Goal: Task Accomplishment & Management: Manage account settings

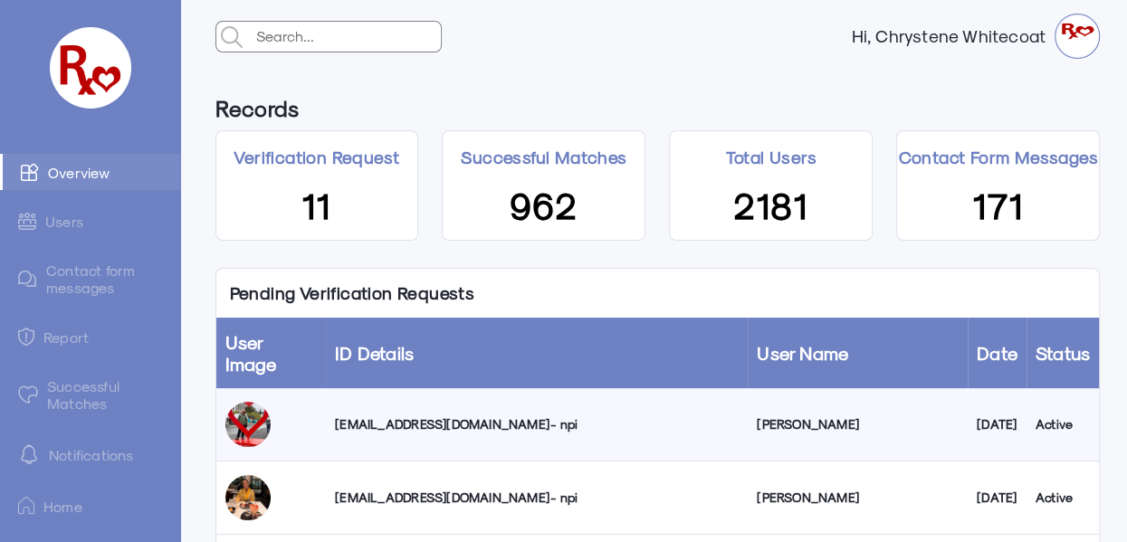
click at [452, 415] on div "[EMAIL_ADDRESS][DOMAIN_NAME] - npi" at bounding box center [537, 424] width 404 height 18
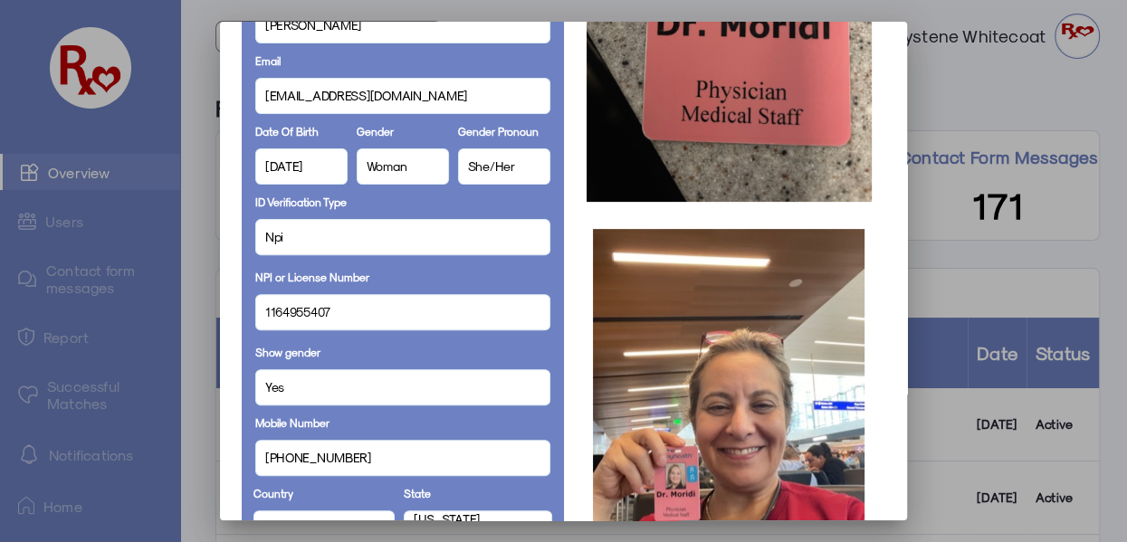
scroll to position [409, 0]
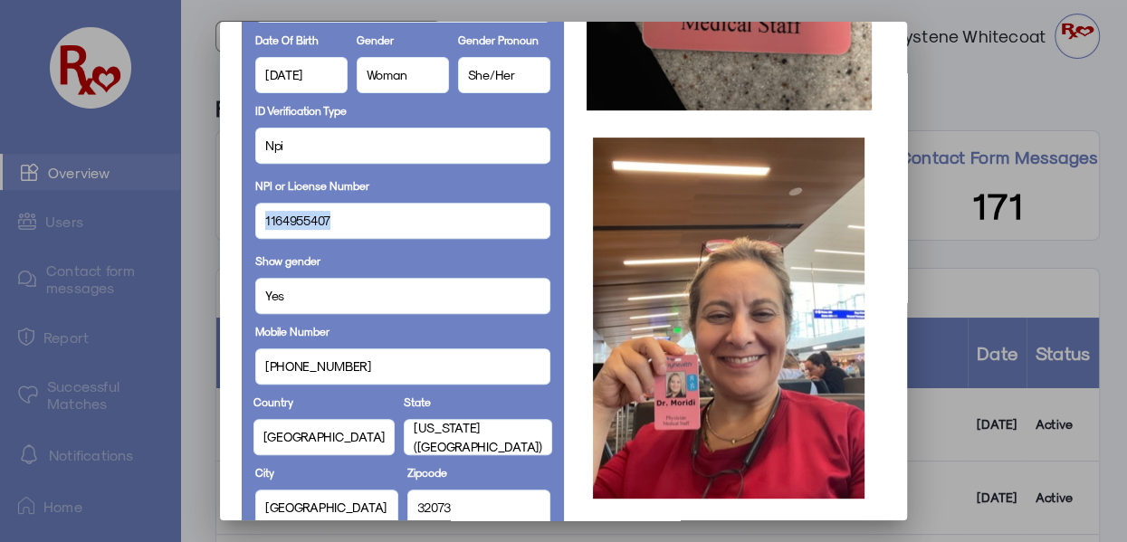
drag, startPoint x: 336, startPoint y: 223, endPoint x: 250, endPoint y: 231, distance: 86.3
click at [249, 231] on div "Full Name [PERSON_NAME] Display Name [PERSON_NAME] [EMAIL_ADDRESS][DOMAIN_NAME]…" at bounding box center [403, 432] width 322 height 1407
copy span "1164955407"
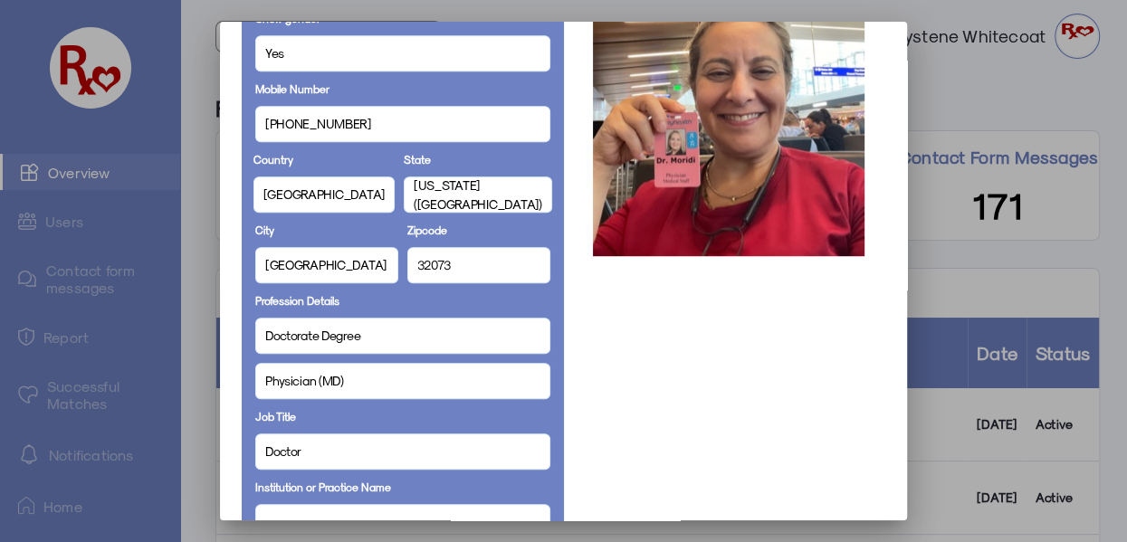
scroll to position [147, 0]
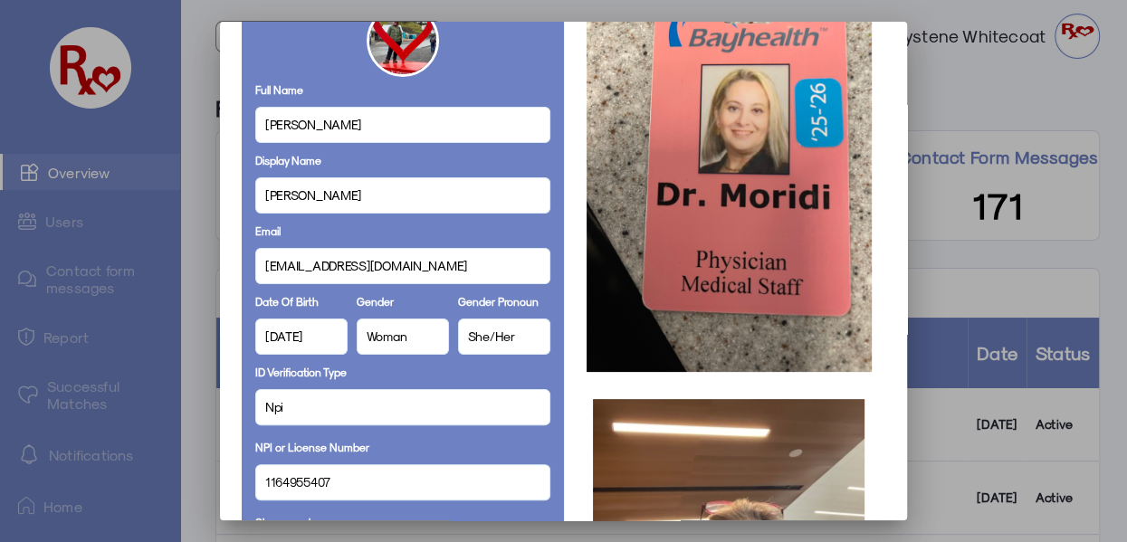
click at [421, 374] on div "ID Verification Type Npi NPI or License Number [US_HEALTHCARE_NPI]" at bounding box center [402, 434] width 295 height 150
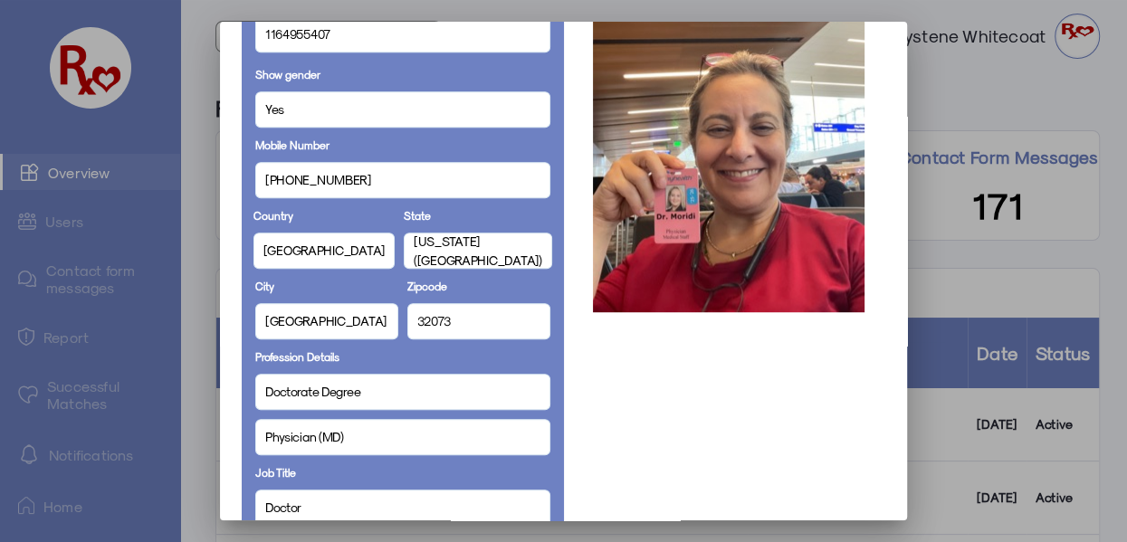
scroll to position [0, 0]
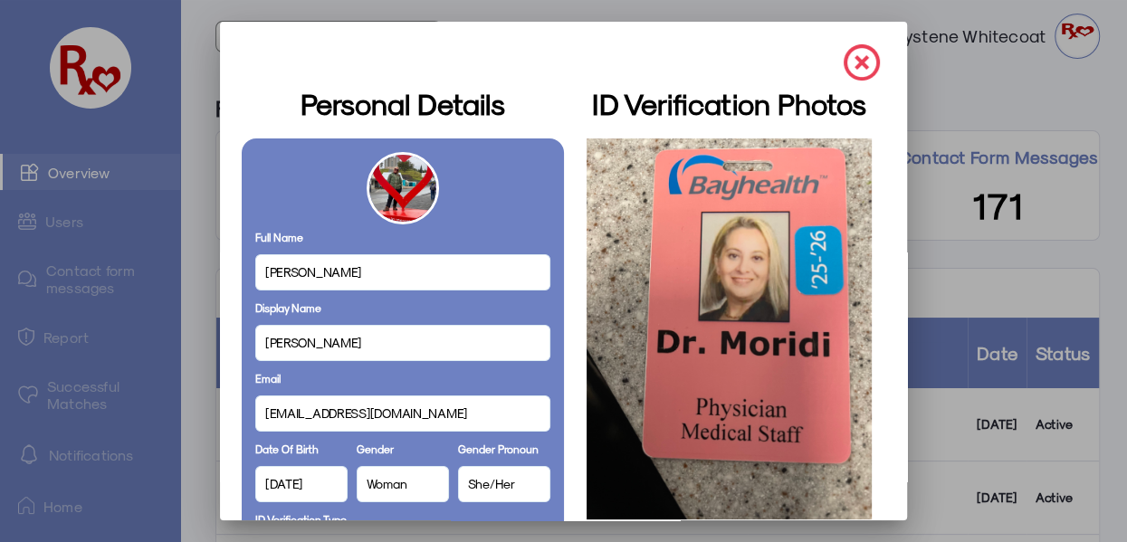
click at [845, 61] on img at bounding box center [861, 62] width 36 height 36
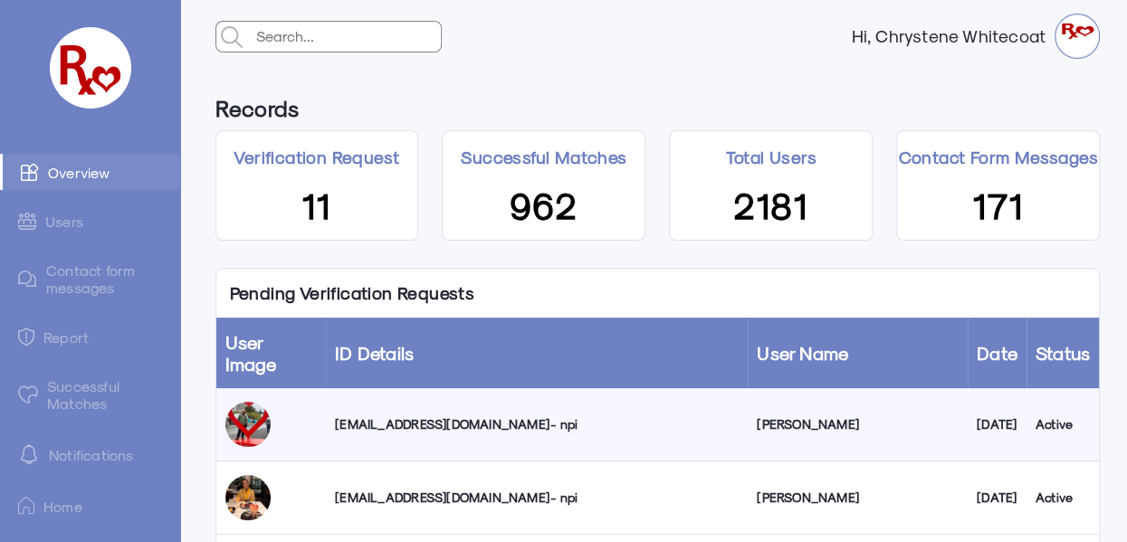
click at [376, 415] on div "[EMAIL_ADDRESS][DOMAIN_NAME] - npi" at bounding box center [537, 424] width 404 height 18
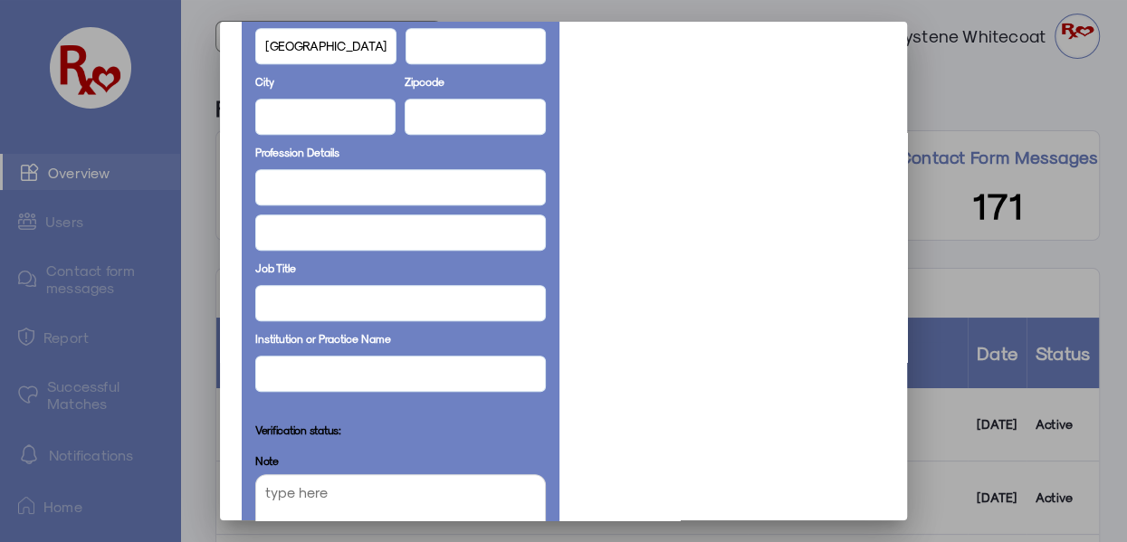
scroll to position [798, 0]
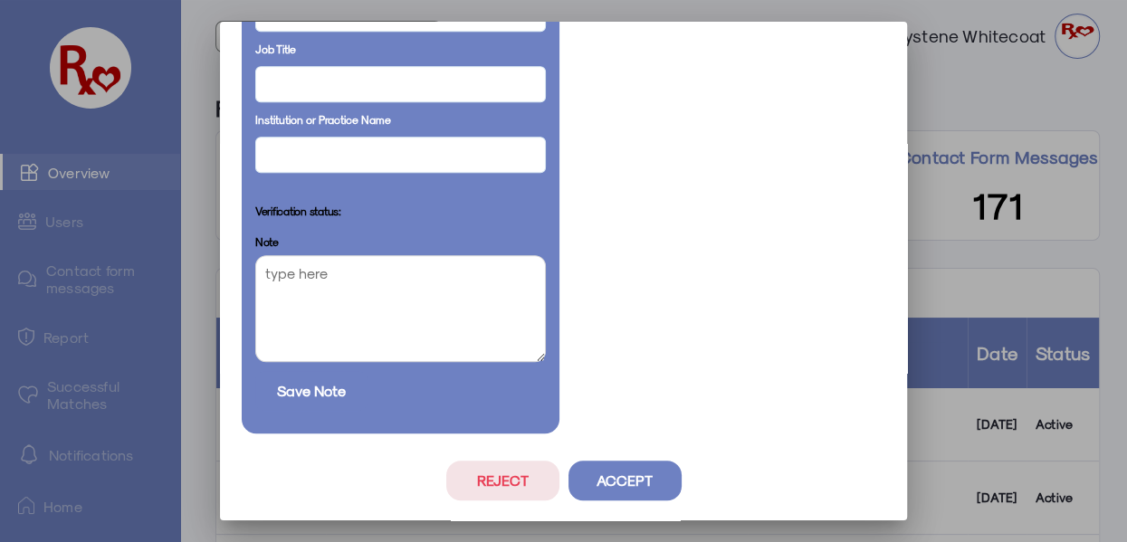
click at [634, 479] on button "Accept" at bounding box center [624, 481] width 113 height 40
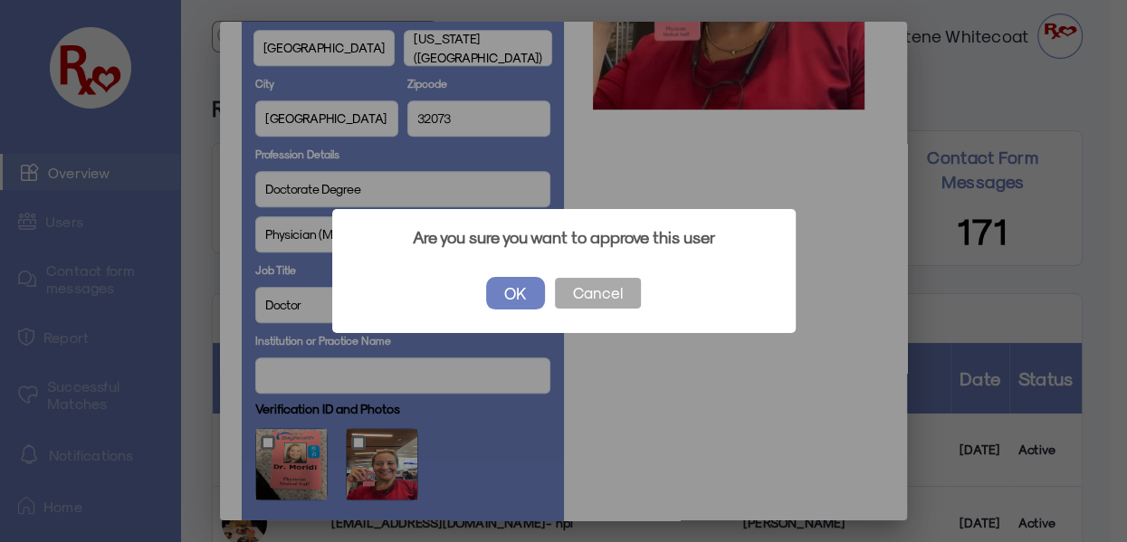
scroll to position [1019, 0]
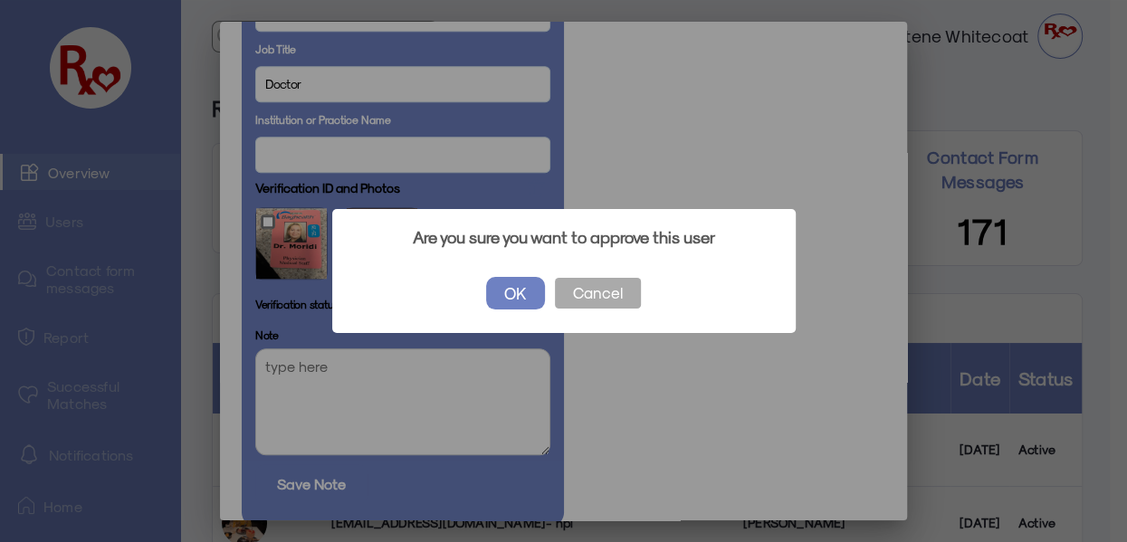
click at [513, 280] on button "OK" at bounding box center [515, 293] width 59 height 33
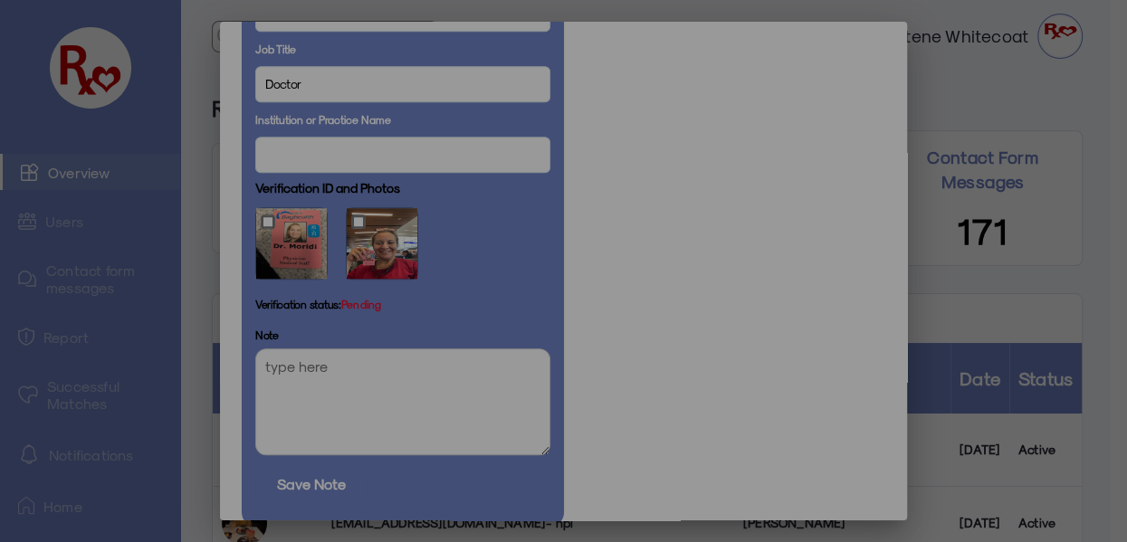
scroll to position [1113, 0]
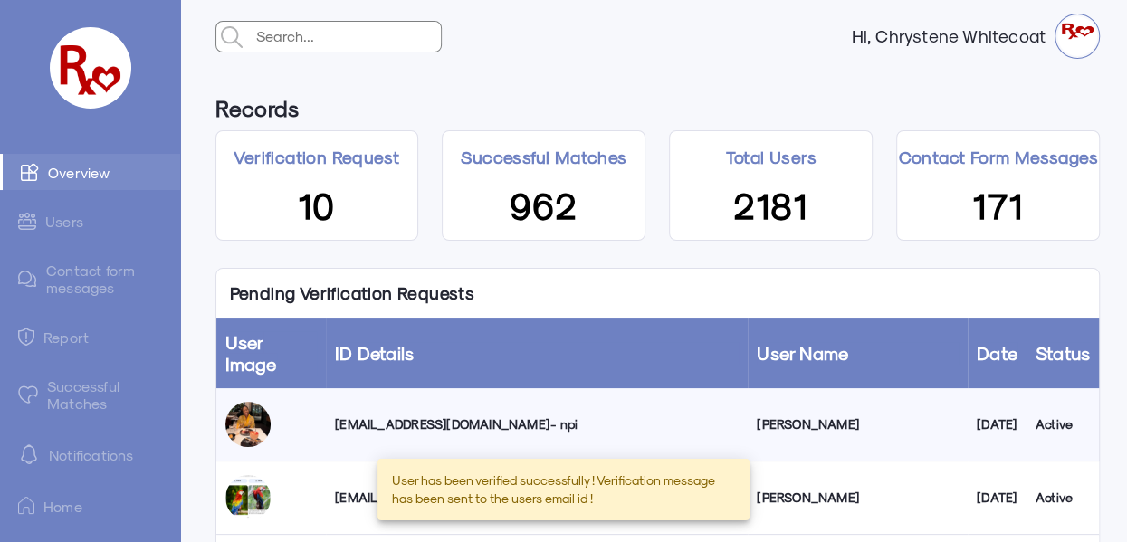
click at [83, 392] on link "Successful Matches" at bounding box center [90, 394] width 180 height 52
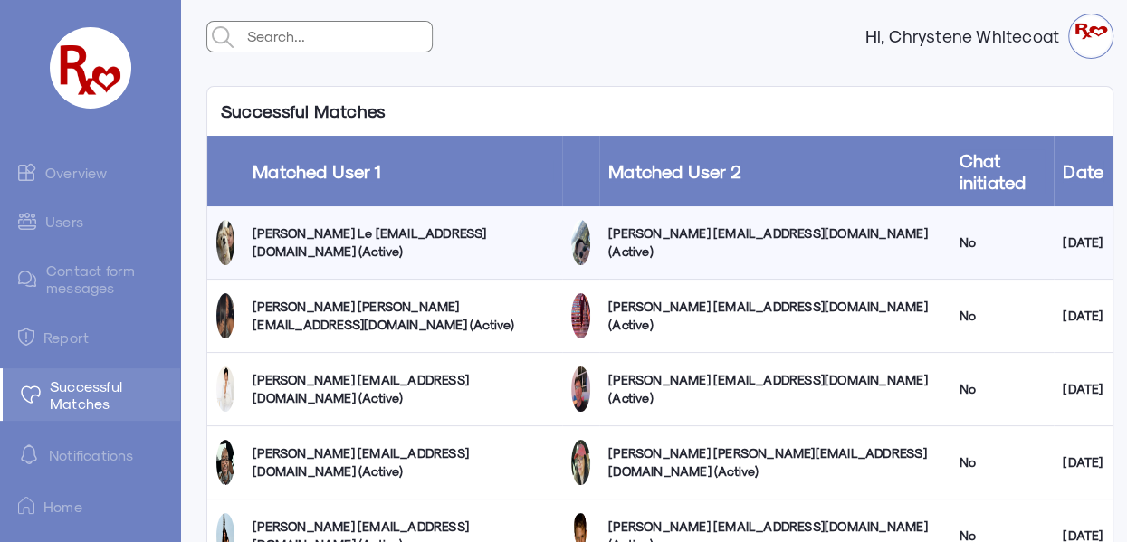
click at [80, 174] on link "Overview" at bounding box center [90, 172] width 180 height 36
